Goal: Book appointment/travel/reservation

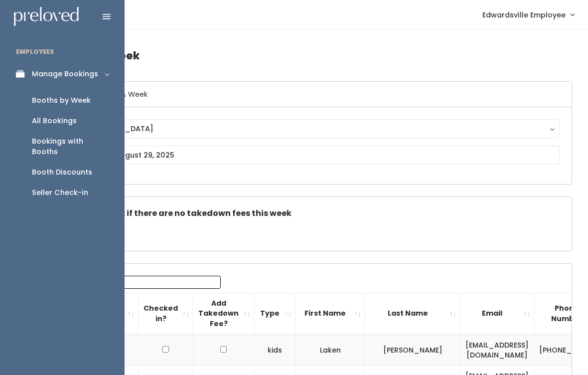
click at [89, 98] on div "Booths by Week" at bounding box center [61, 100] width 59 height 10
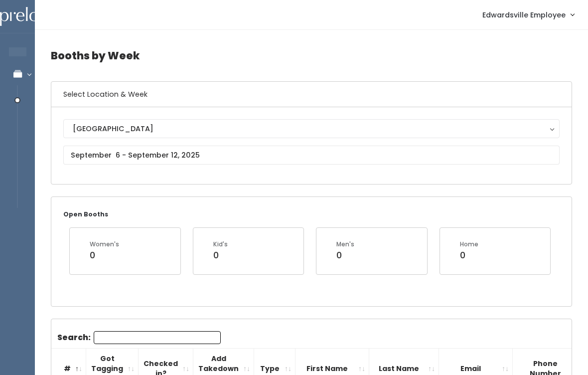
click at [539, 128] on div "[GEOGRAPHIC_DATA]" at bounding box center [311, 128] width 477 height 11
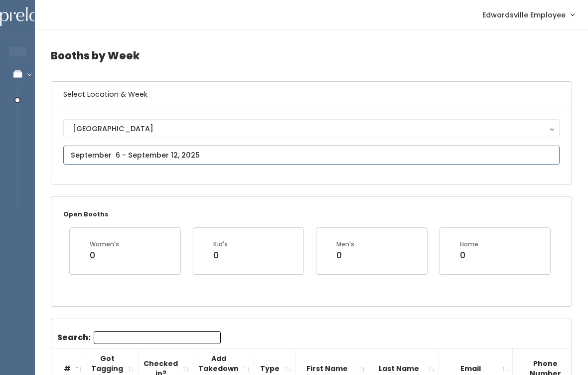
click at [533, 155] on input "text" at bounding box center [311, 154] width 496 height 19
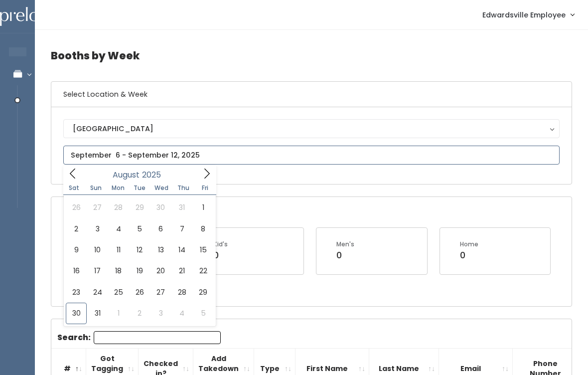
click at [203, 175] on icon at bounding box center [206, 173] width 11 height 11
type input "August 30 to September 5"
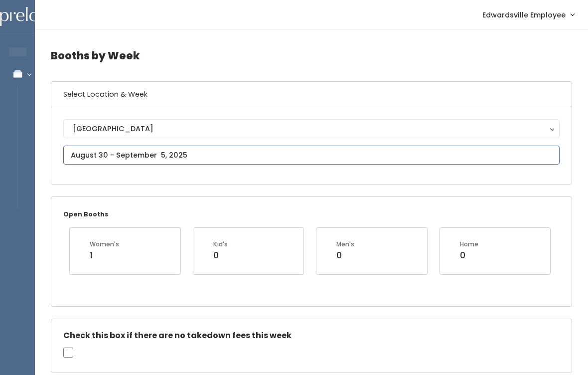
click at [548, 155] on input "text" at bounding box center [311, 154] width 496 height 19
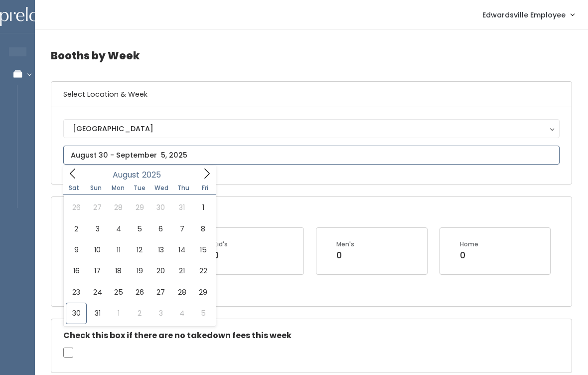
click at [209, 174] on icon at bounding box center [206, 173] width 11 height 11
type input "September 13 to September 19"
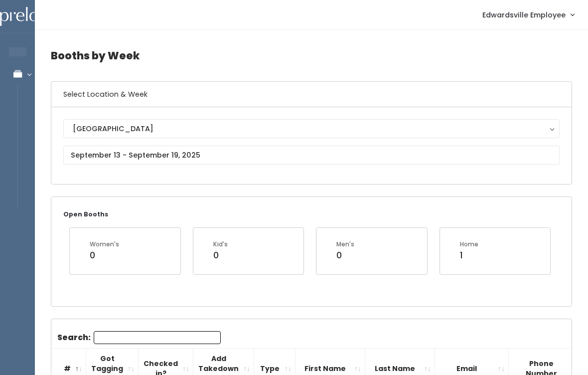
click at [554, 133] on button "[GEOGRAPHIC_DATA]" at bounding box center [311, 128] width 496 height 19
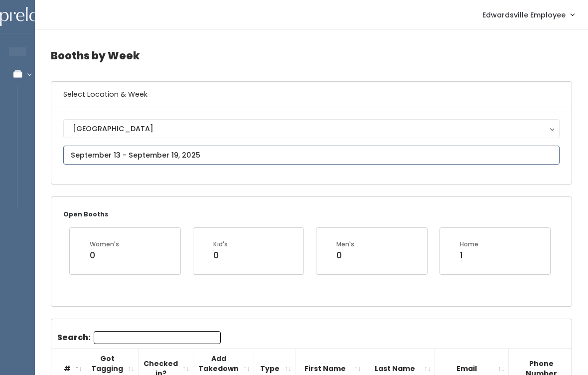
click at [542, 163] on input "text" at bounding box center [311, 154] width 496 height 19
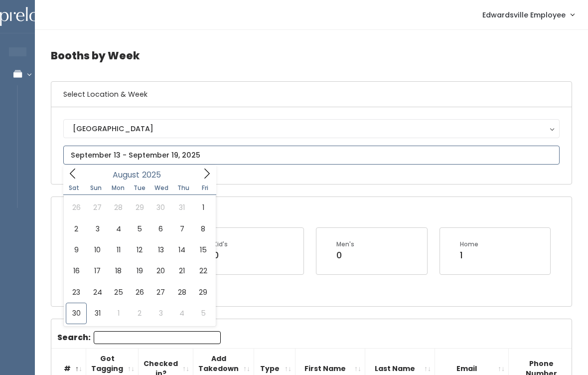
click at [203, 173] on icon at bounding box center [206, 173] width 11 height 11
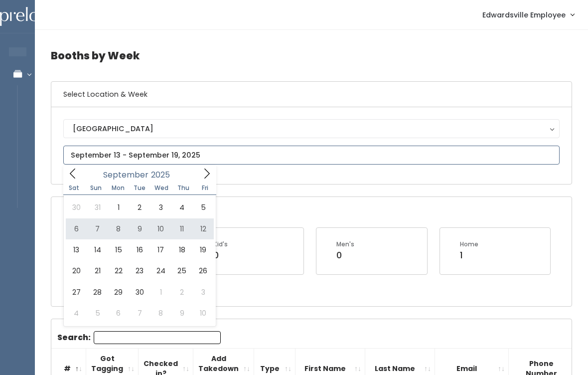
type input "September 6 to September 12"
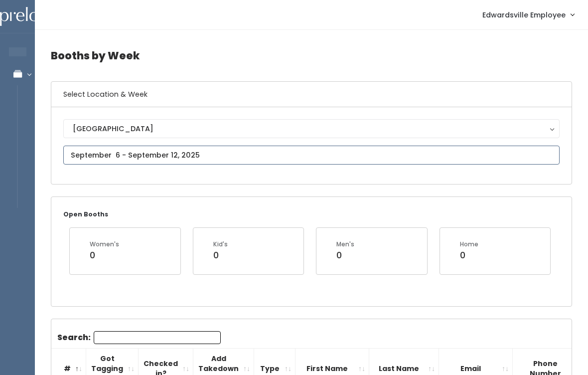
click at [513, 145] on input "text" at bounding box center [311, 154] width 496 height 19
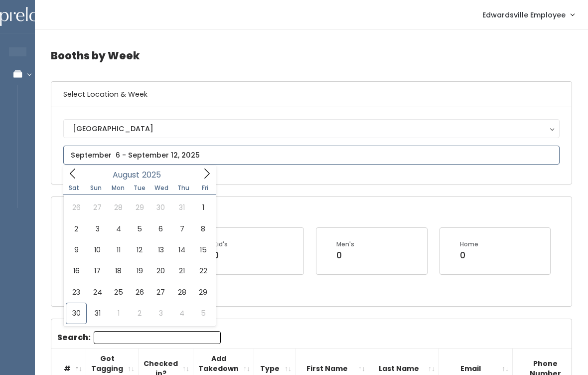
click at [189, 179] on div "August 2025" at bounding box center [139, 172] width 115 height 15
click at [203, 173] on icon at bounding box center [206, 173] width 11 height 11
type input "September 27 to October 3"
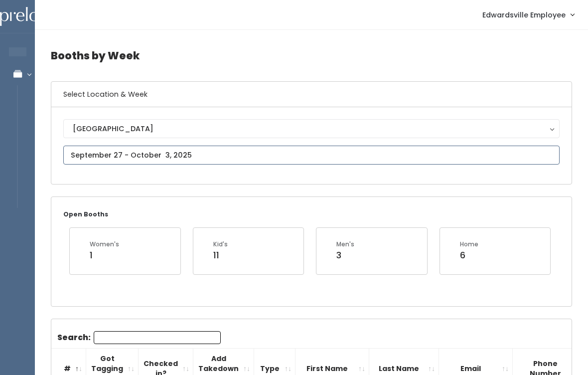
click at [531, 147] on input "text" at bounding box center [311, 154] width 496 height 19
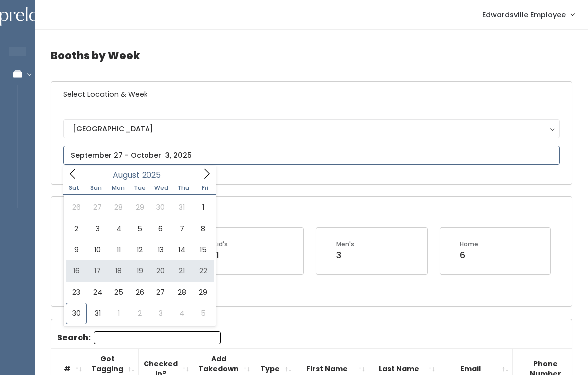
type input "August 16 to August 22"
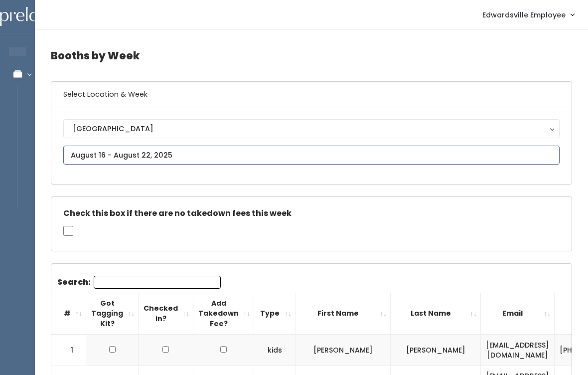
click at [283, 148] on input "text" at bounding box center [311, 154] width 496 height 19
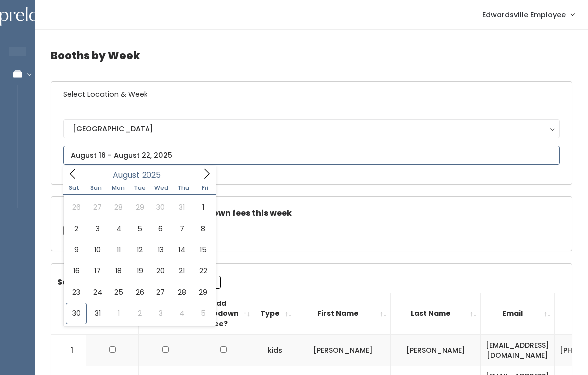
click at [205, 173] on icon at bounding box center [206, 173] width 11 height 11
type input "September 20 to September 26"
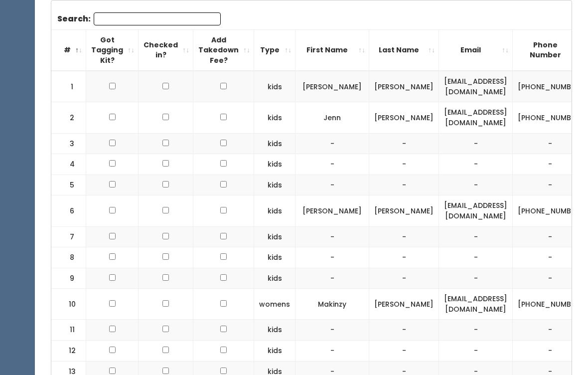
scroll to position [318, 0]
